Goal: Find specific page/section: Find specific page/section

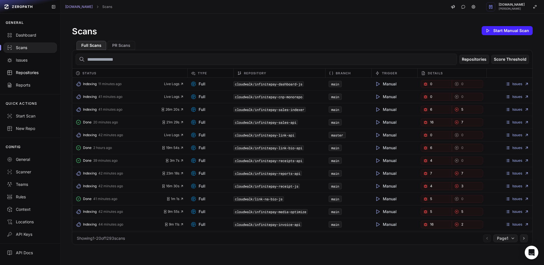
click at [29, 73] on div "Repositories" at bounding box center [30, 73] width 47 height 6
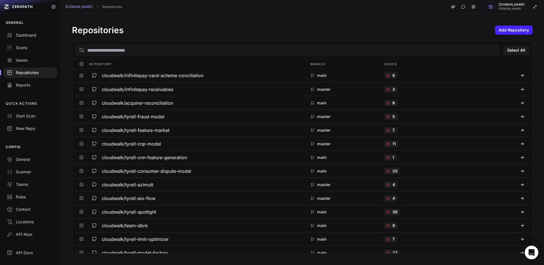
click at [142, 48] on input "text" at bounding box center [288, 50] width 424 height 11
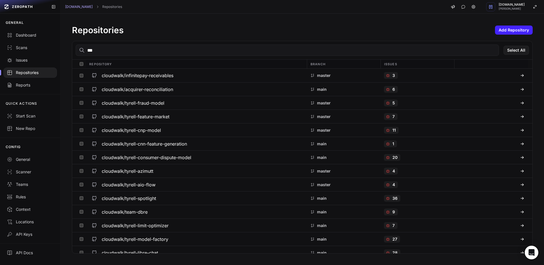
type input "****"
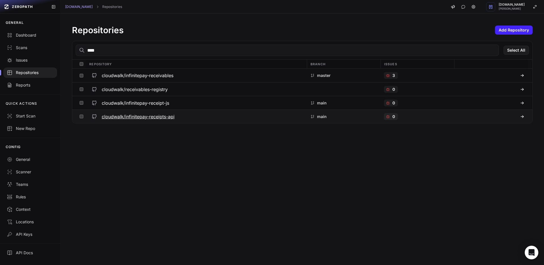
click at [164, 113] on h3 "cloudwalk/infinitepay-receipts-api" at bounding box center [138, 116] width 73 height 7
